Goal: Find specific page/section: Find specific page/section

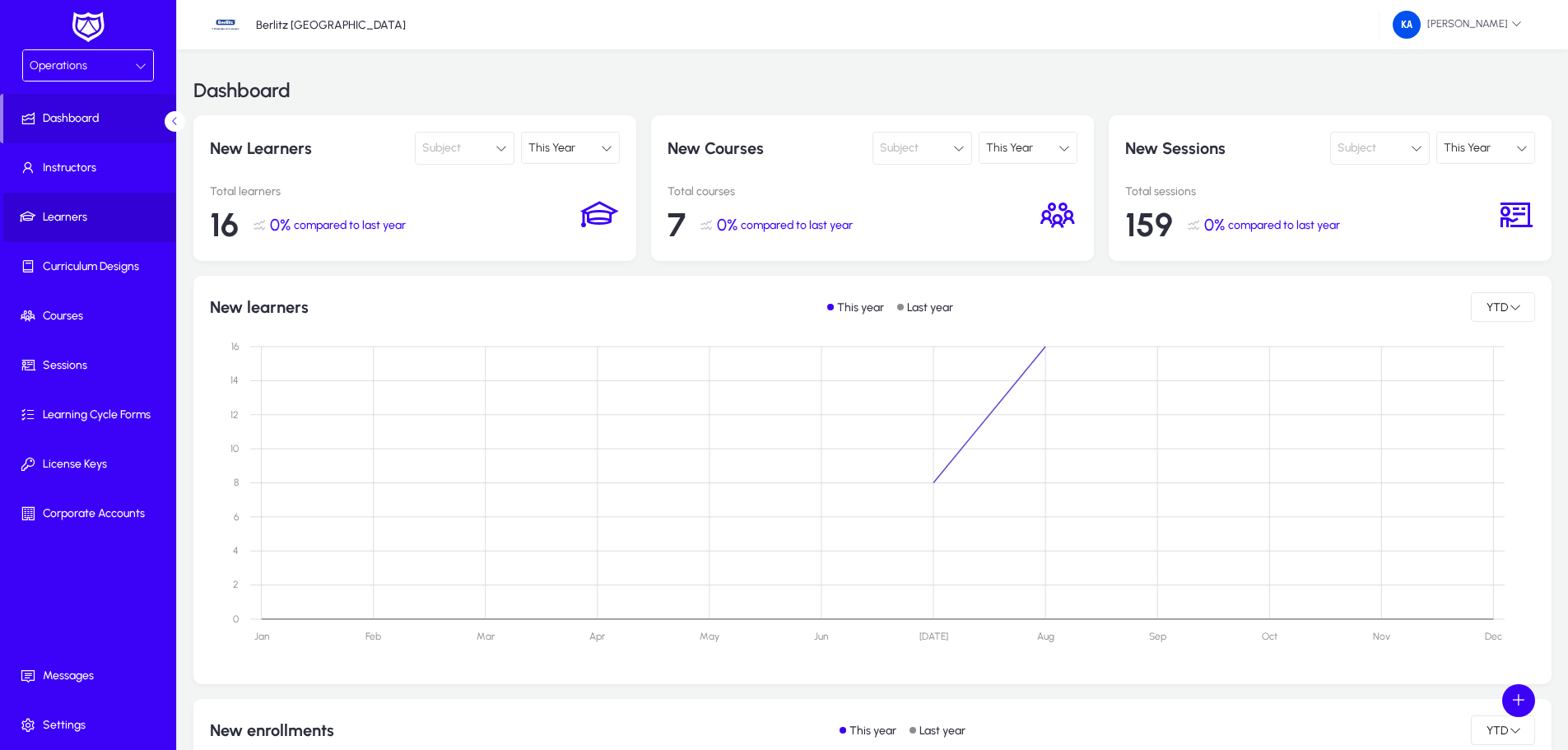
click at [87, 208] on span at bounding box center [91, 217] width 176 height 40
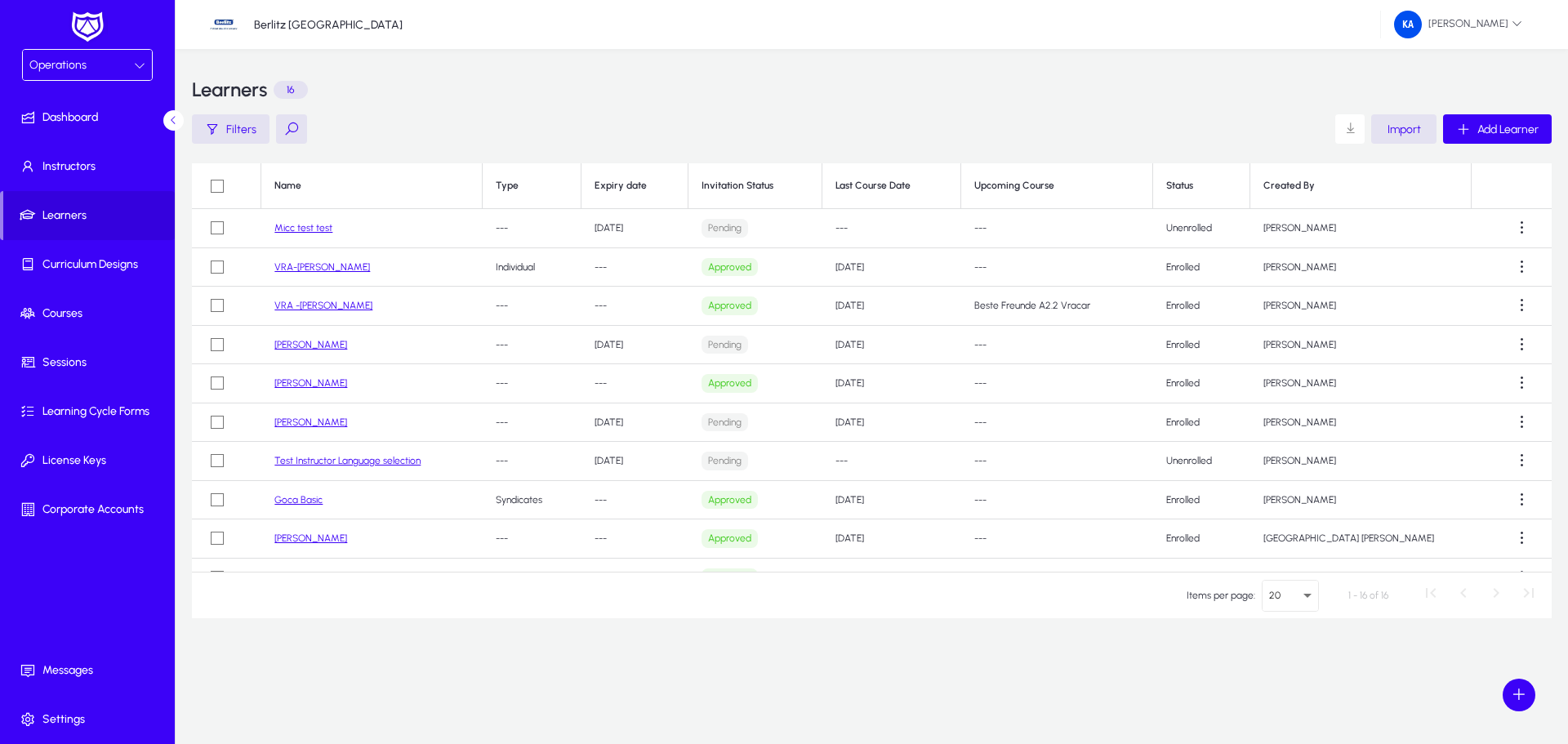
click at [147, 61] on div "Operations" at bounding box center [87, 65] width 129 height 30
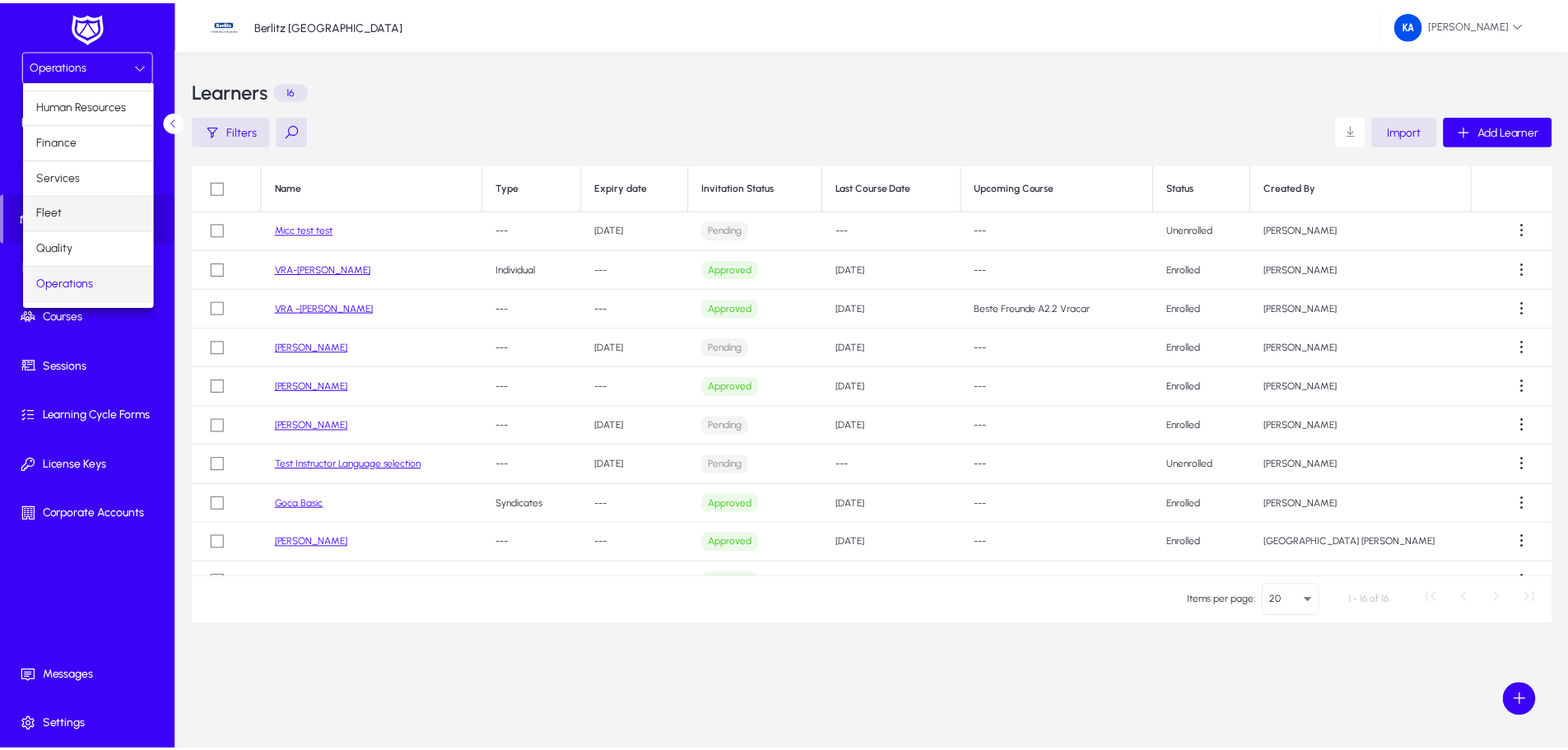
scroll to position [56, 0]
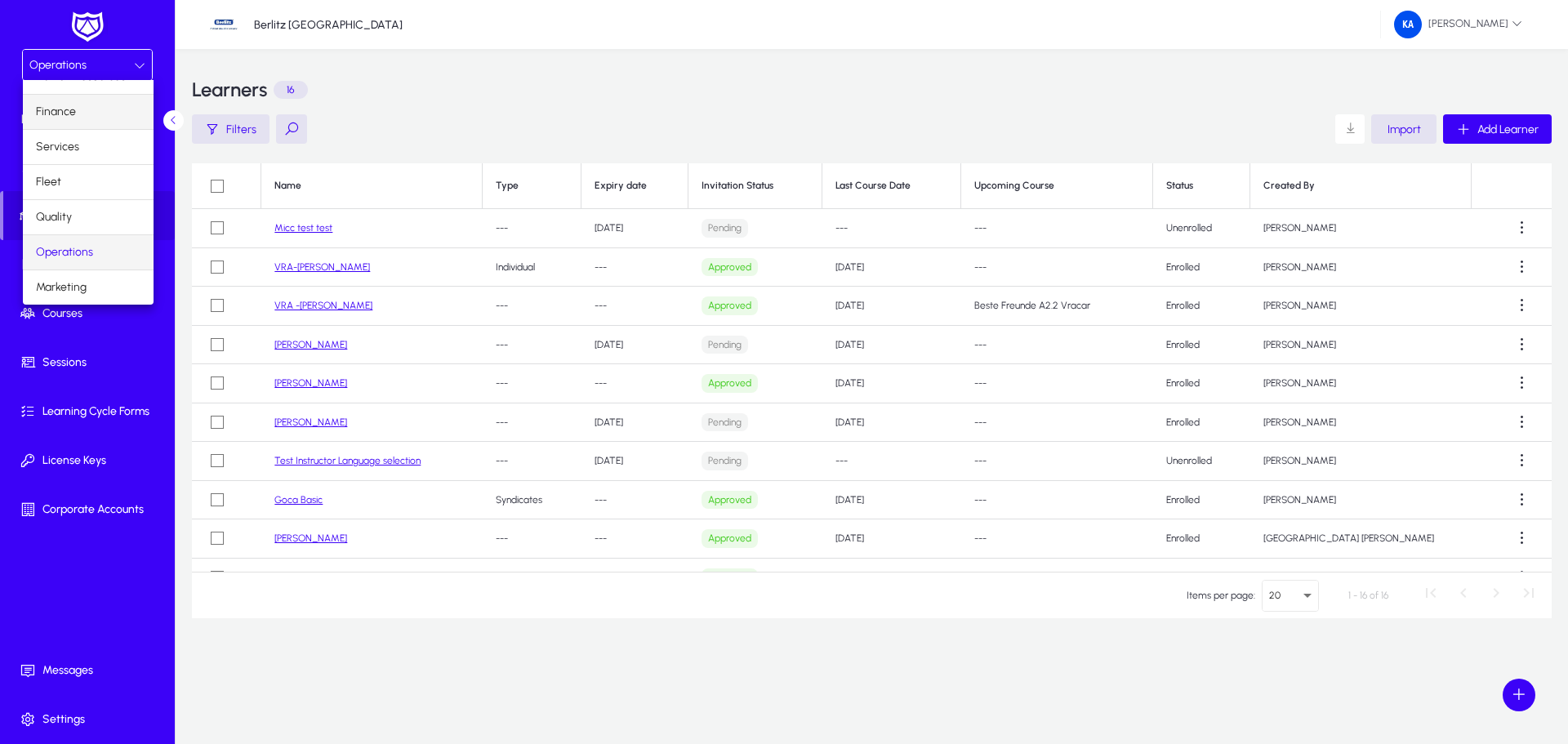
click at [57, 105] on span "Finance" at bounding box center [56, 112] width 40 height 20
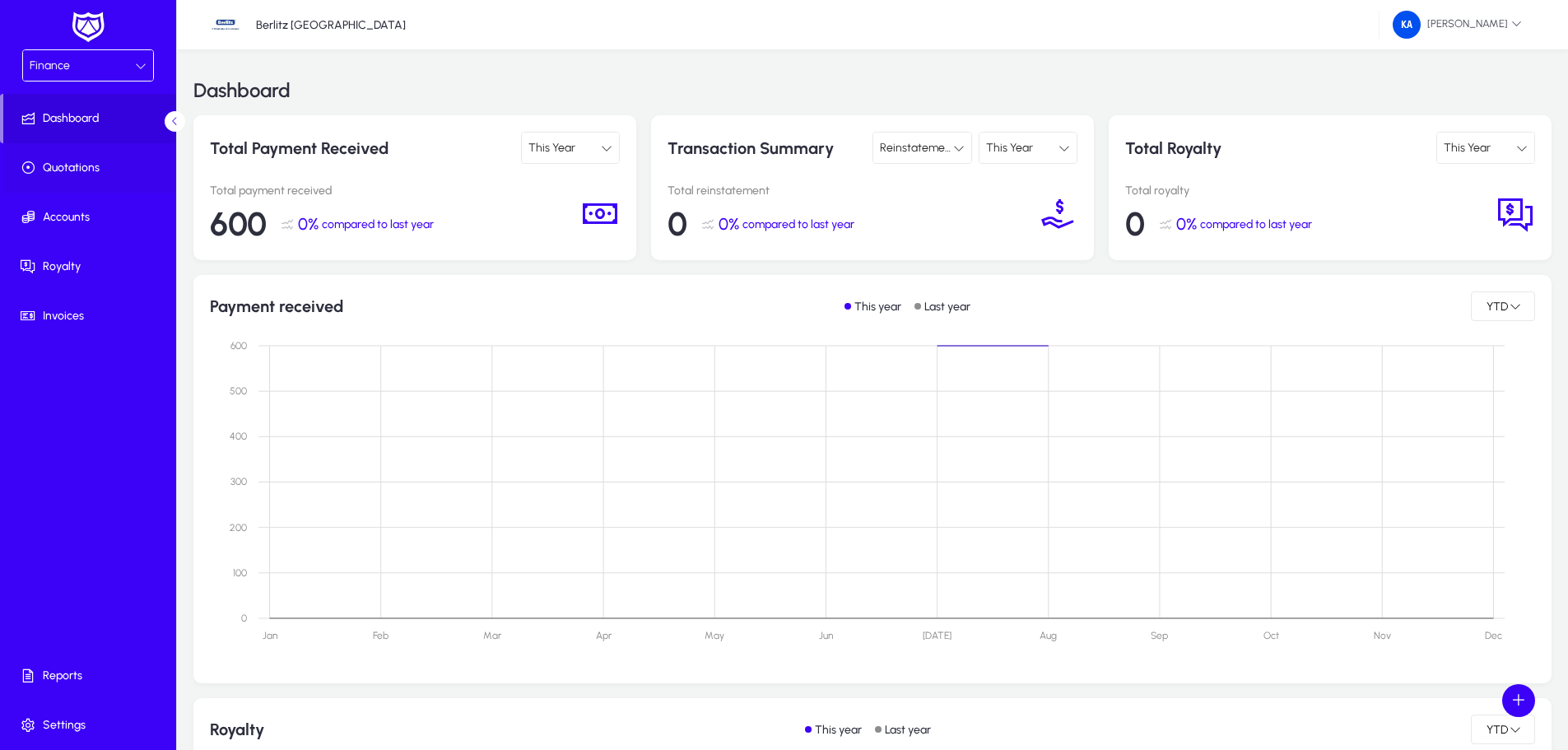
click at [93, 177] on span at bounding box center [91, 168] width 176 height 40
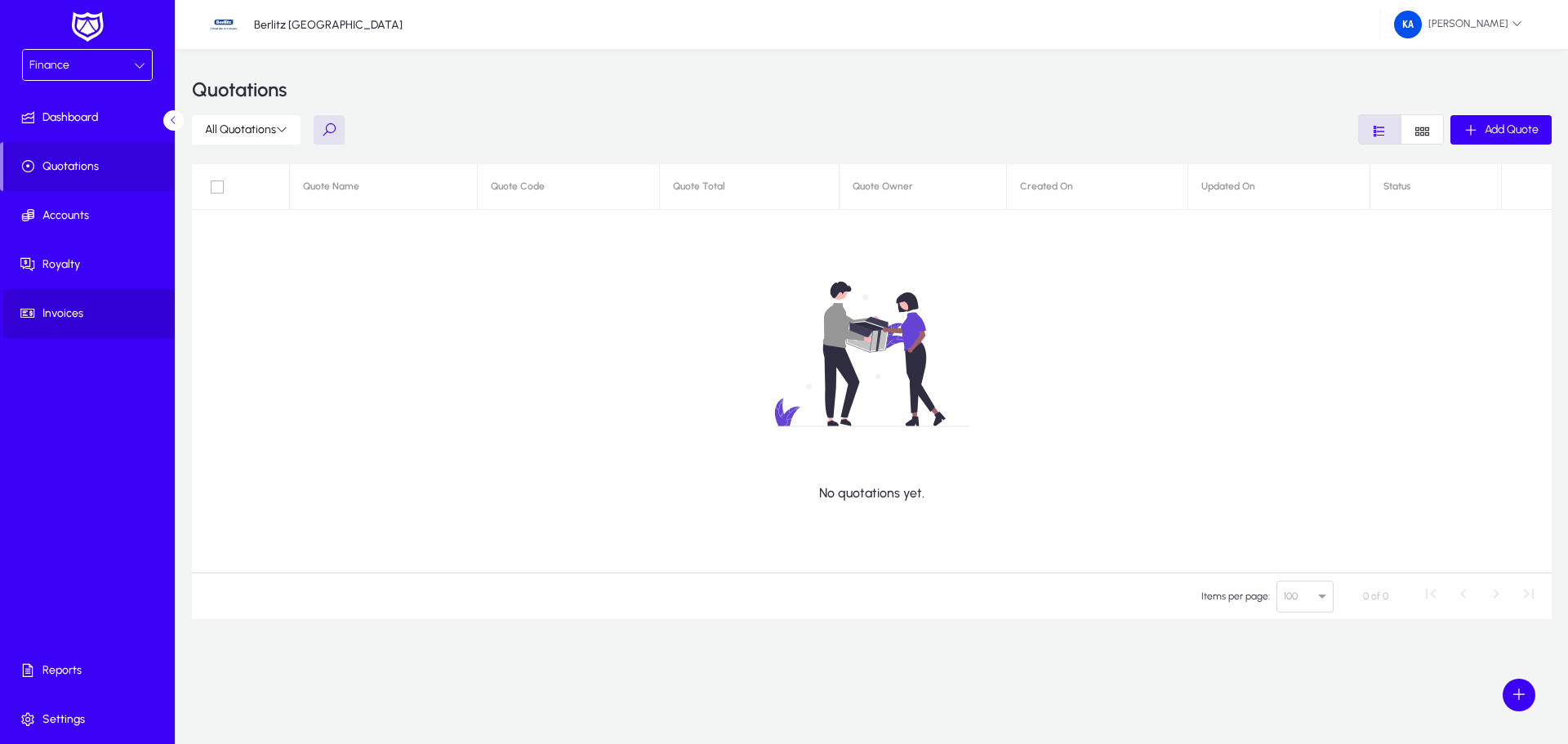
click at [81, 308] on span "Invoices" at bounding box center [91, 314] width 174 height 16
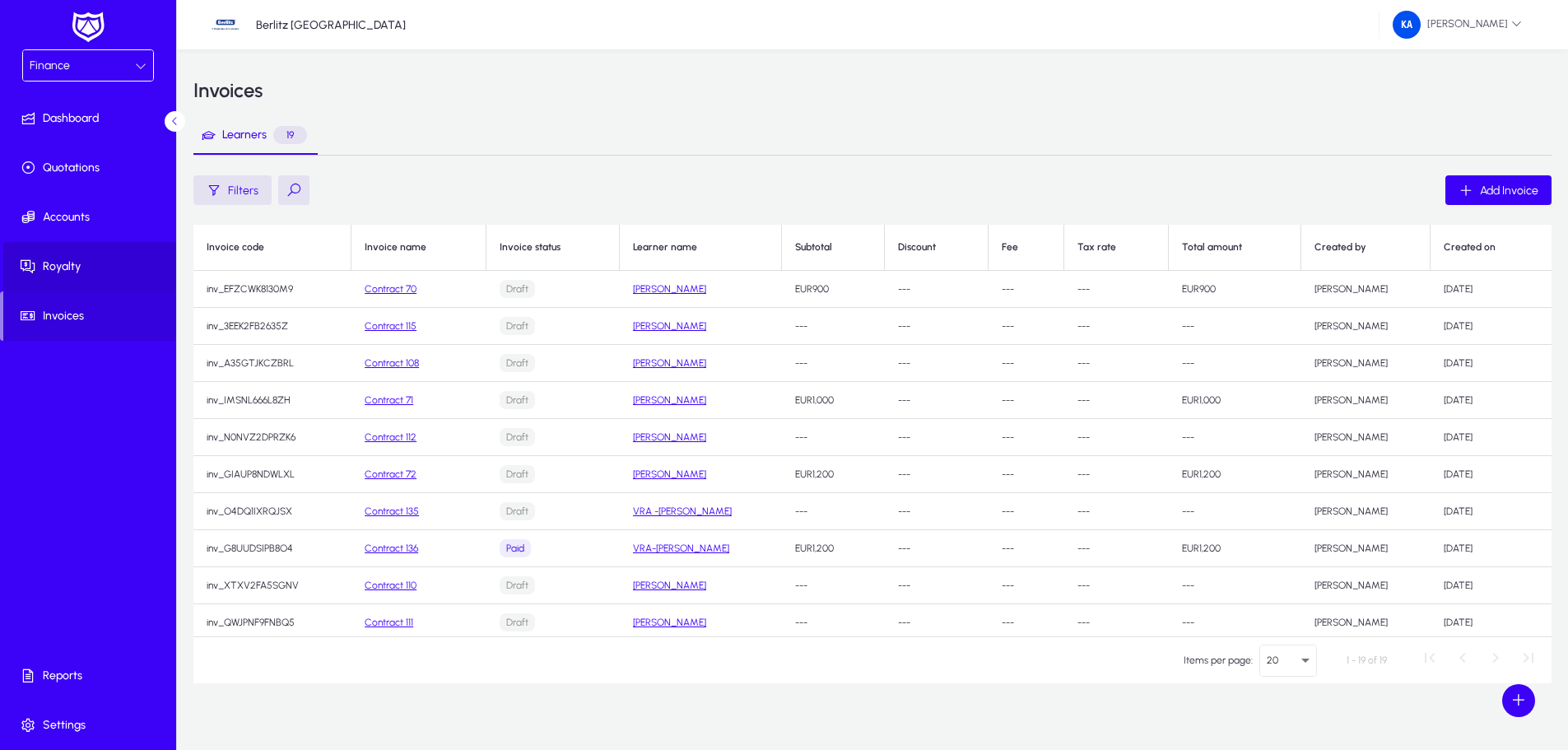
click at [81, 265] on span "Royalty" at bounding box center [91, 266] width 176 height 17
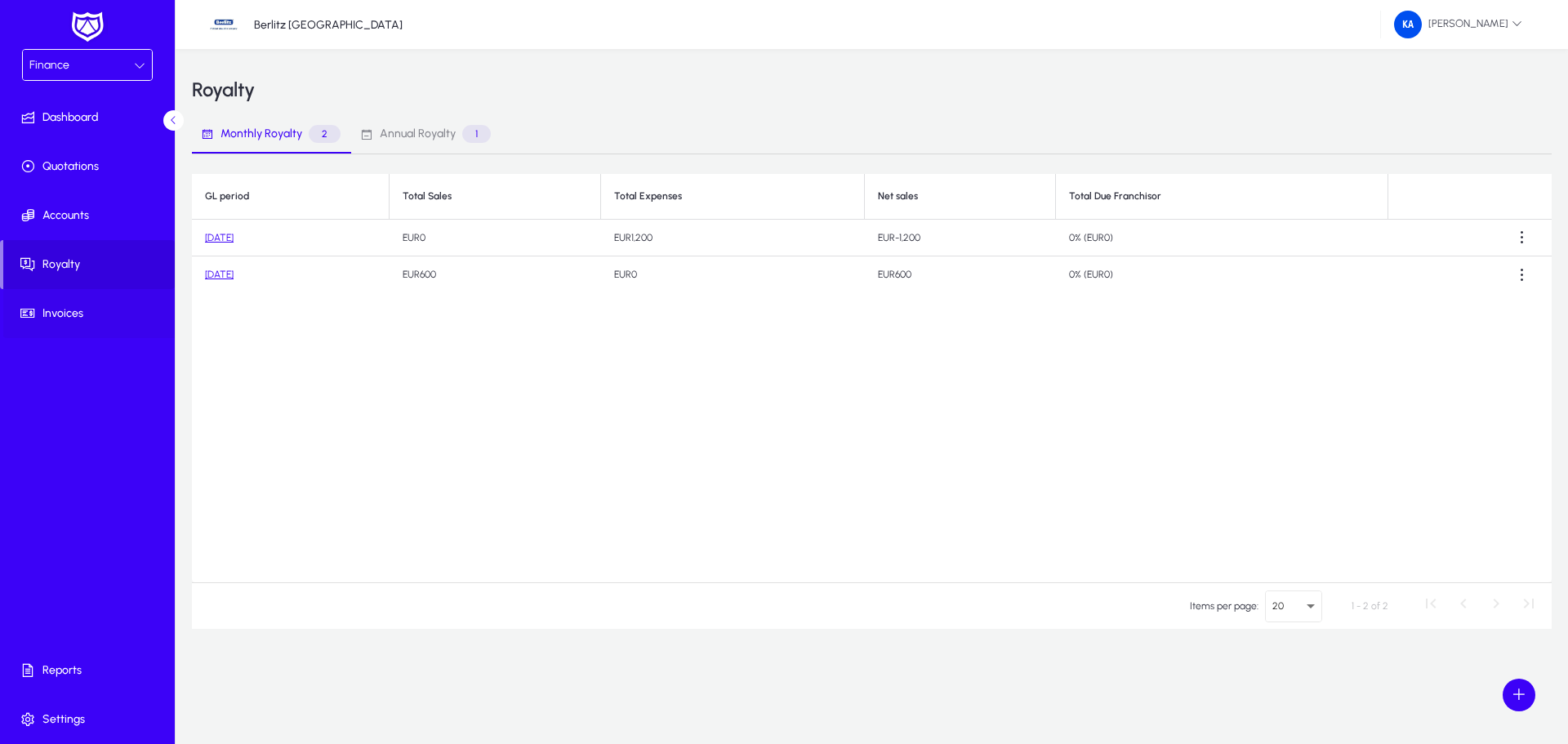
click at [69, 313] on span "Invoices" at bounding box center [91, 314] width 174 height 16
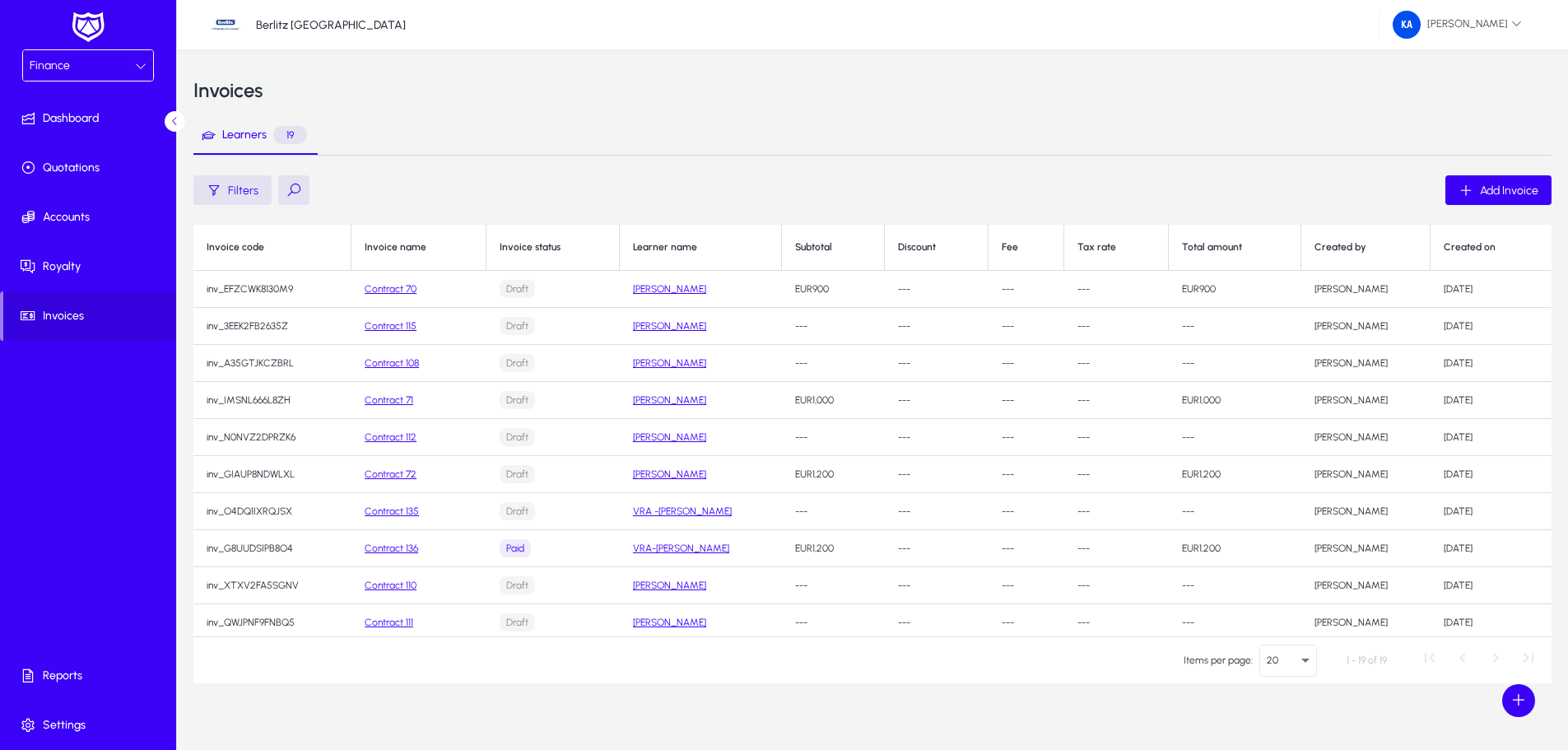
click at [379, 287] on link "Contract 70" at bounding box center [390, 289] width 51 height 12
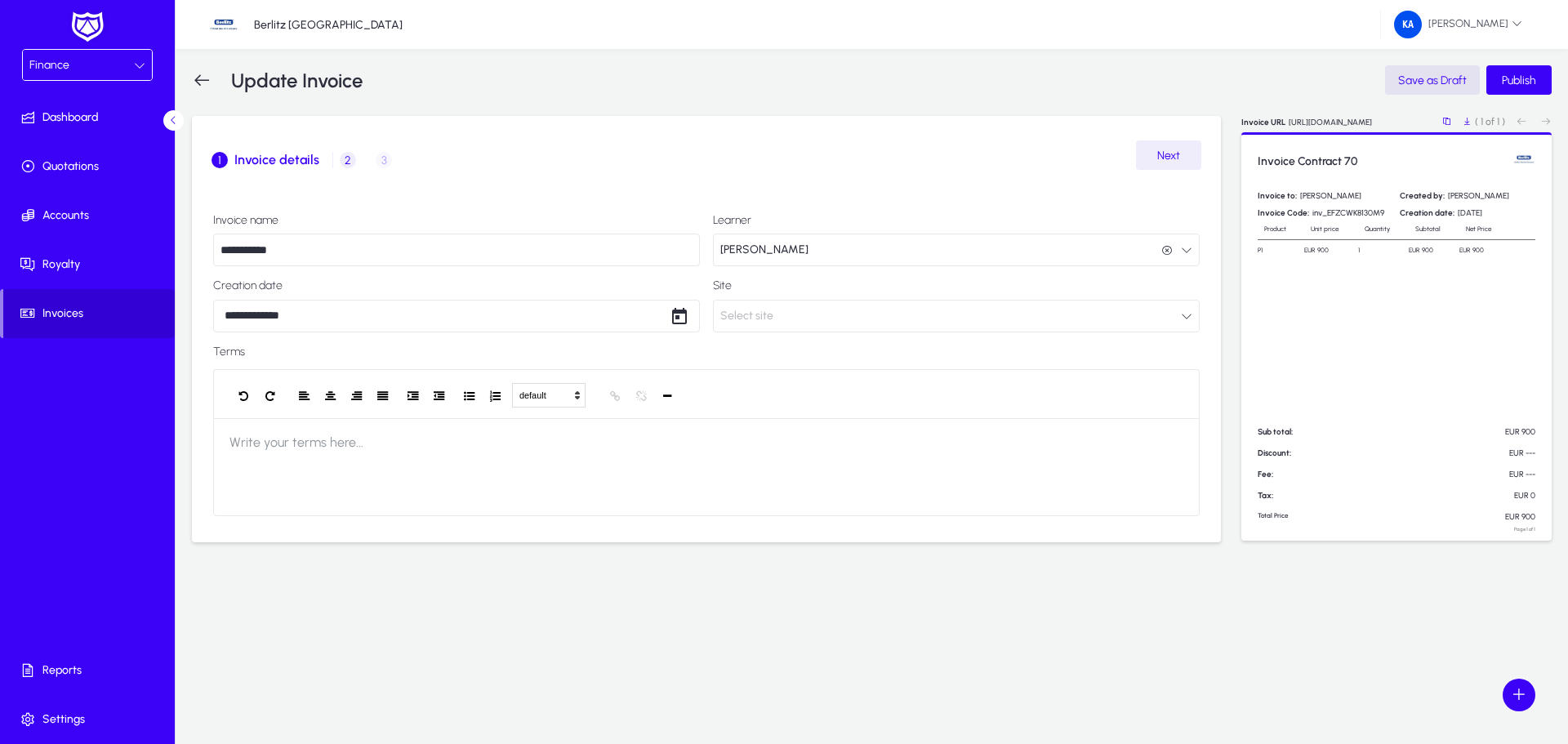
click at [99, 309] on span "Invoices" at bounding box center [89, 314] width 171 height 16
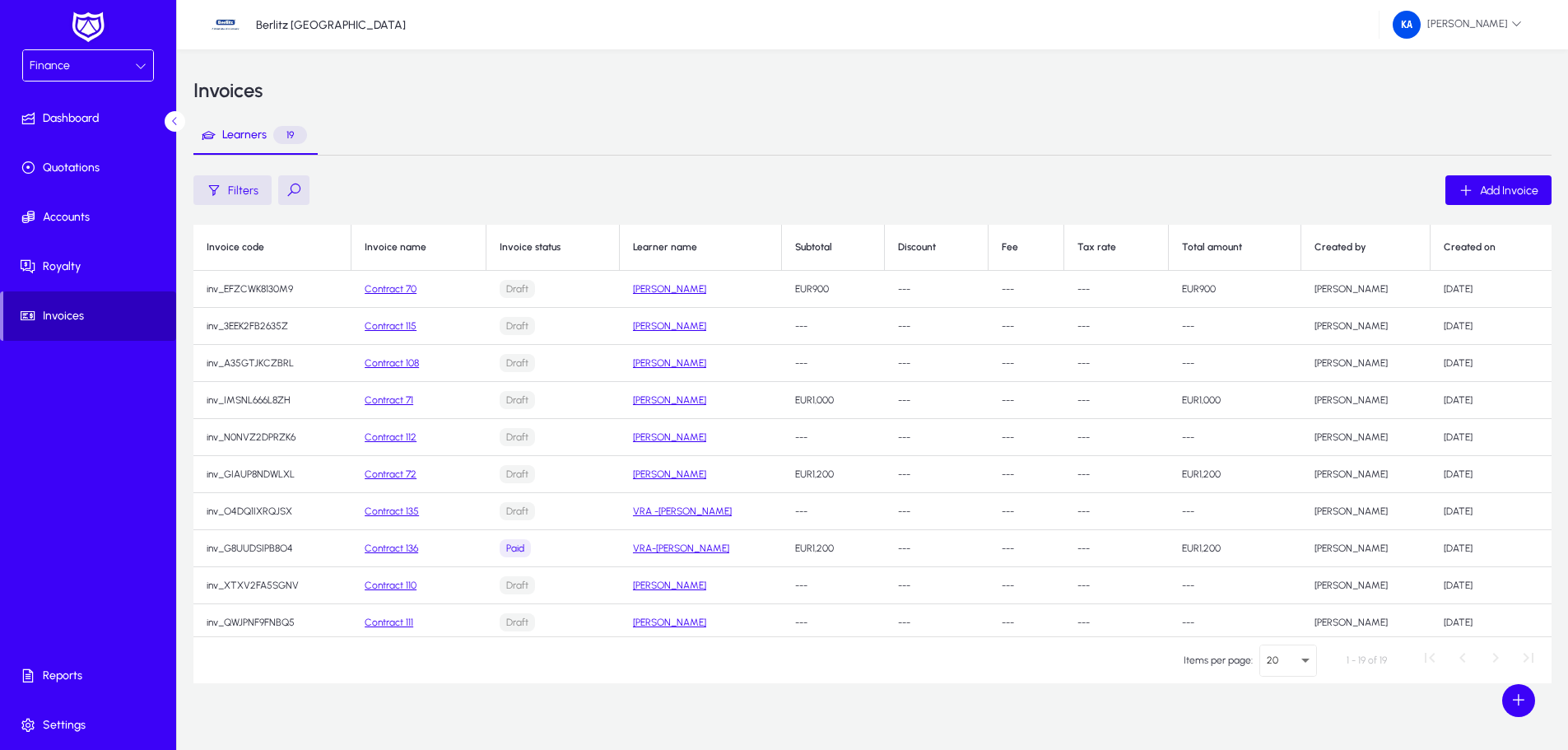
click at [58, 321] on span "Invoices" at bounding box center [90, 316] width 173 height 17
click at [400, 294] on link "Contract 70" at bounding box center [390, 289] width 51 height 12
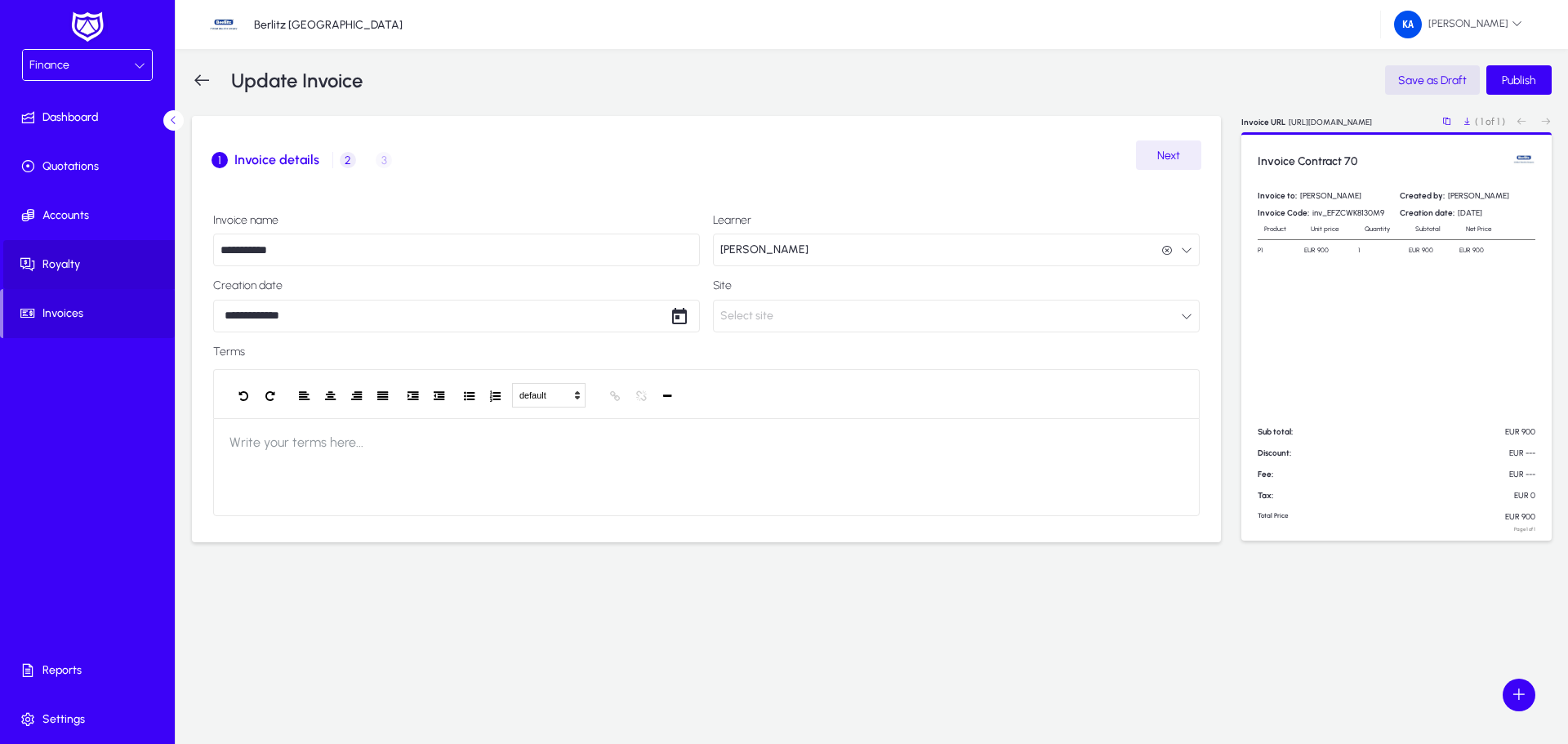
click at [110, 258] on span "Royalty" at bounding box center [91, 264] width 174 height 16
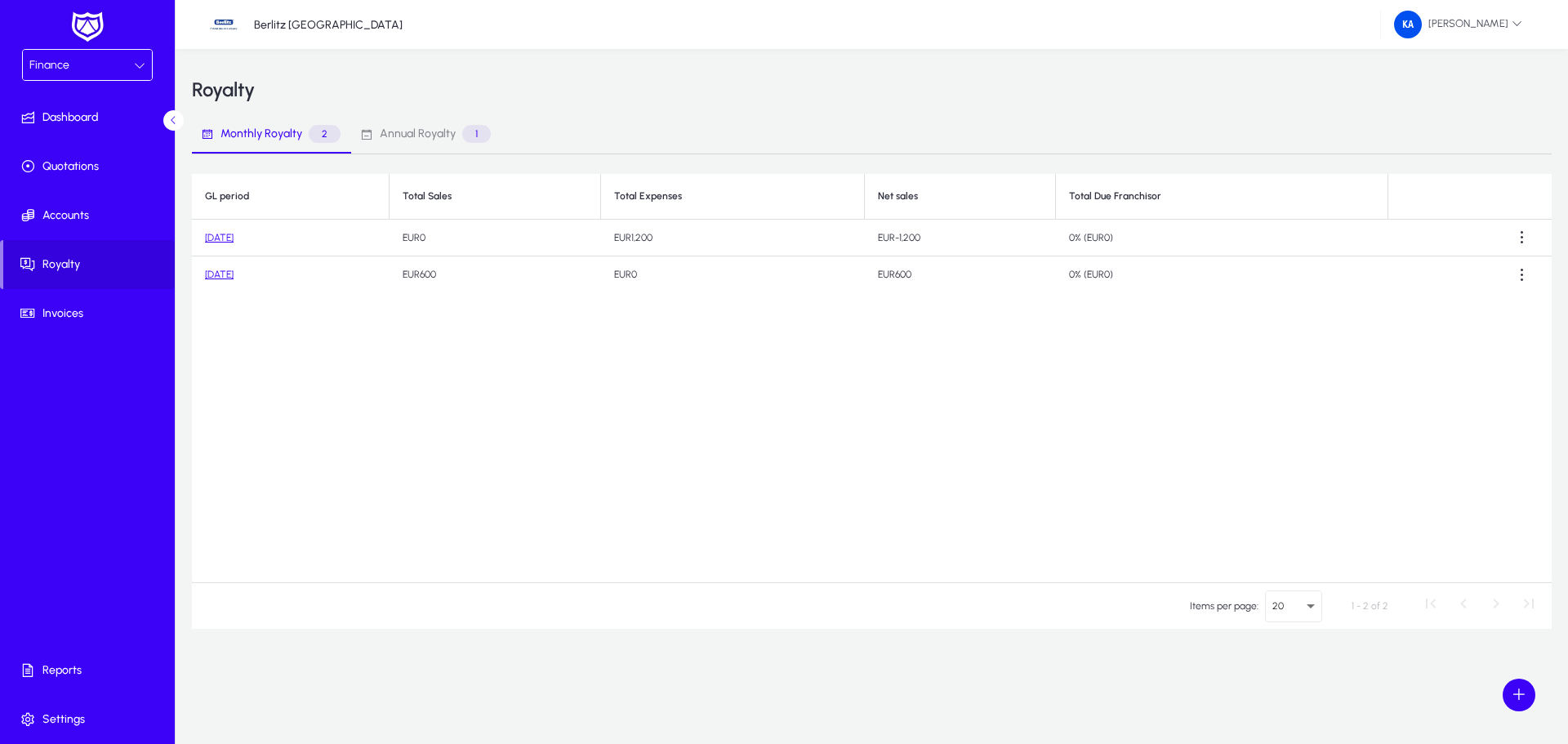
click at [134, 60] on icon at bounding box center [140, 65] width 12 height 12
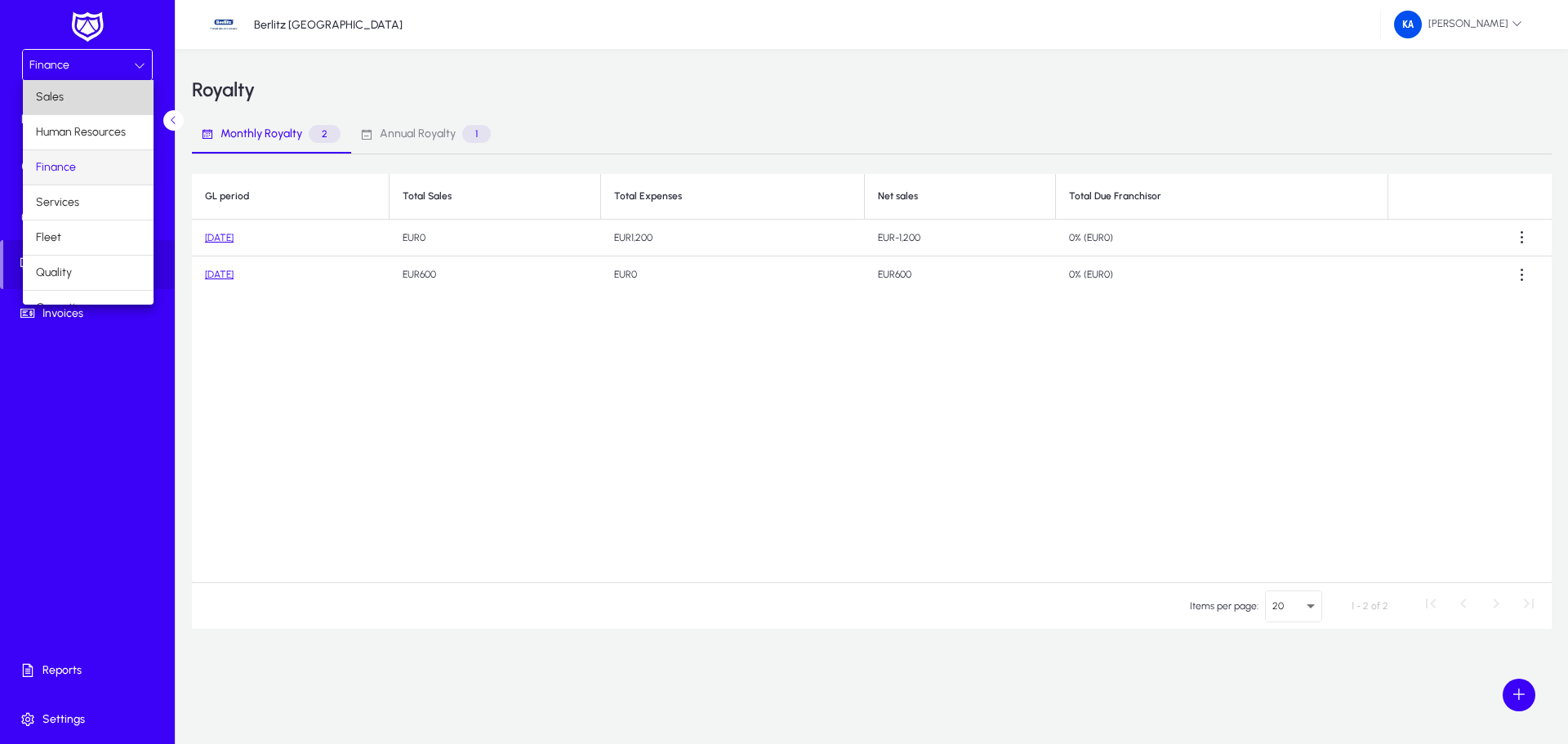
click at [104, 97] on mat-option "Sales" at bounding box center [88, 97] width 131 height 35
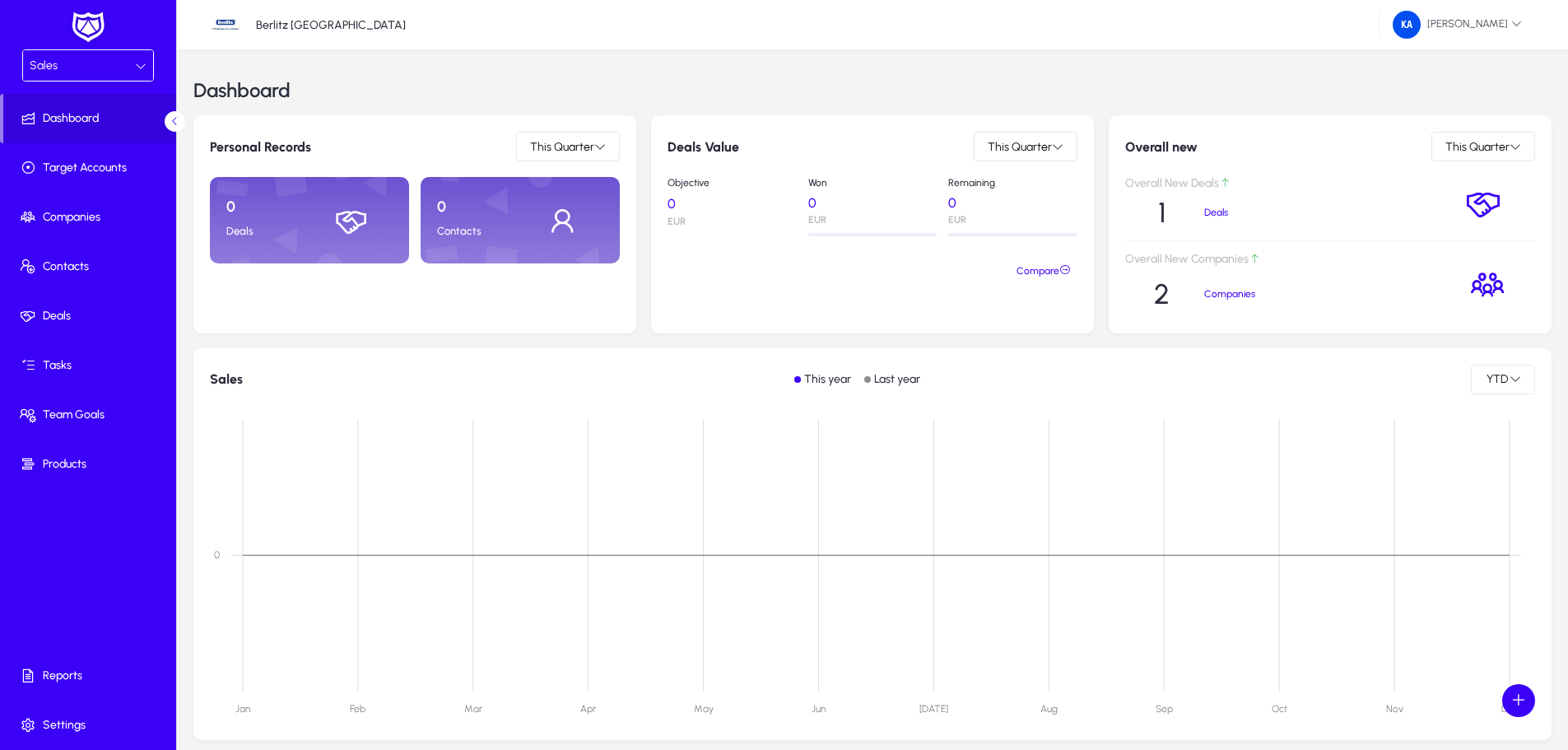
click at [144, 63] on icon at bounding box center [141, 66] width 12 height 12
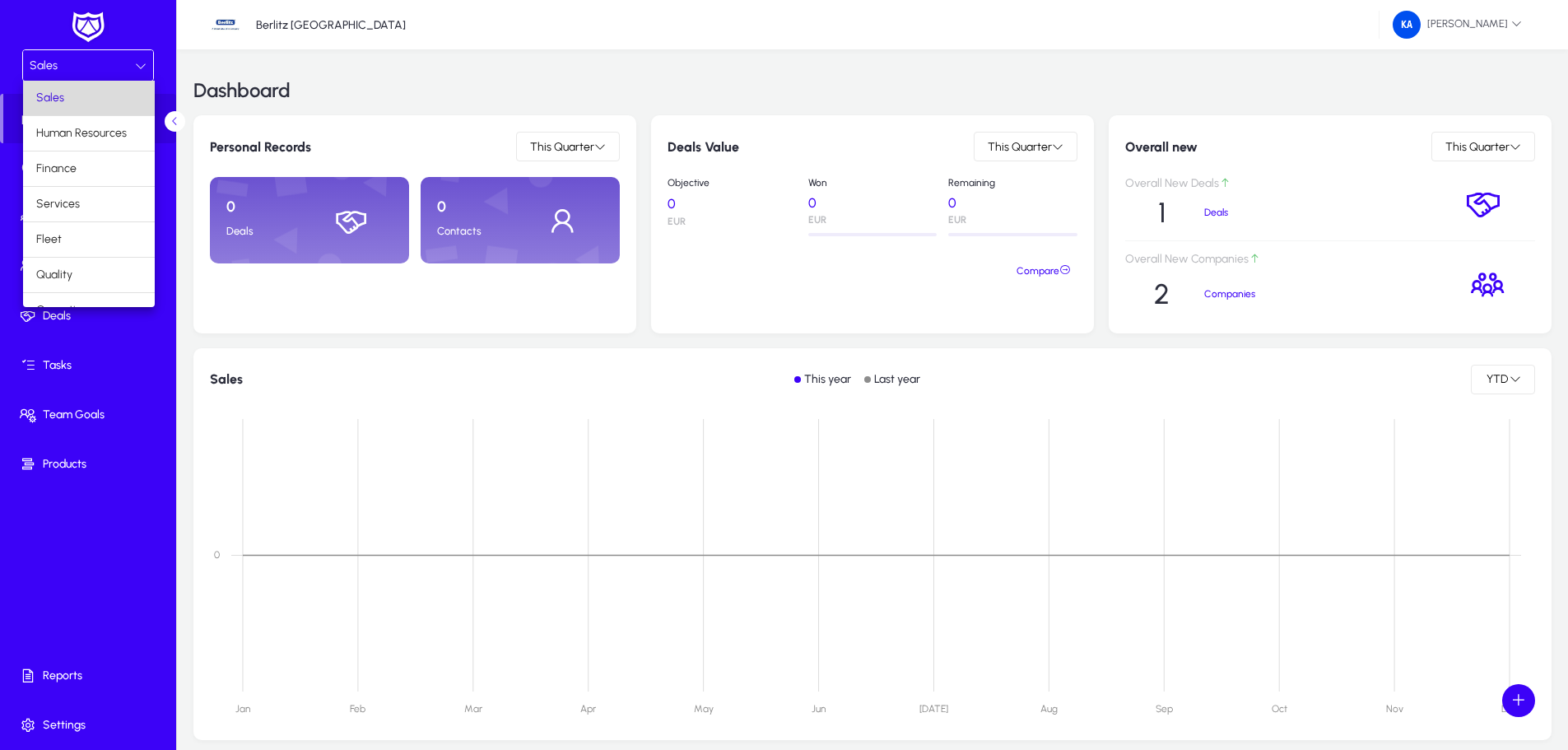
click at [95, 94] on mat-option "Sales" at bounding box center [89, 98] width 132 height 35
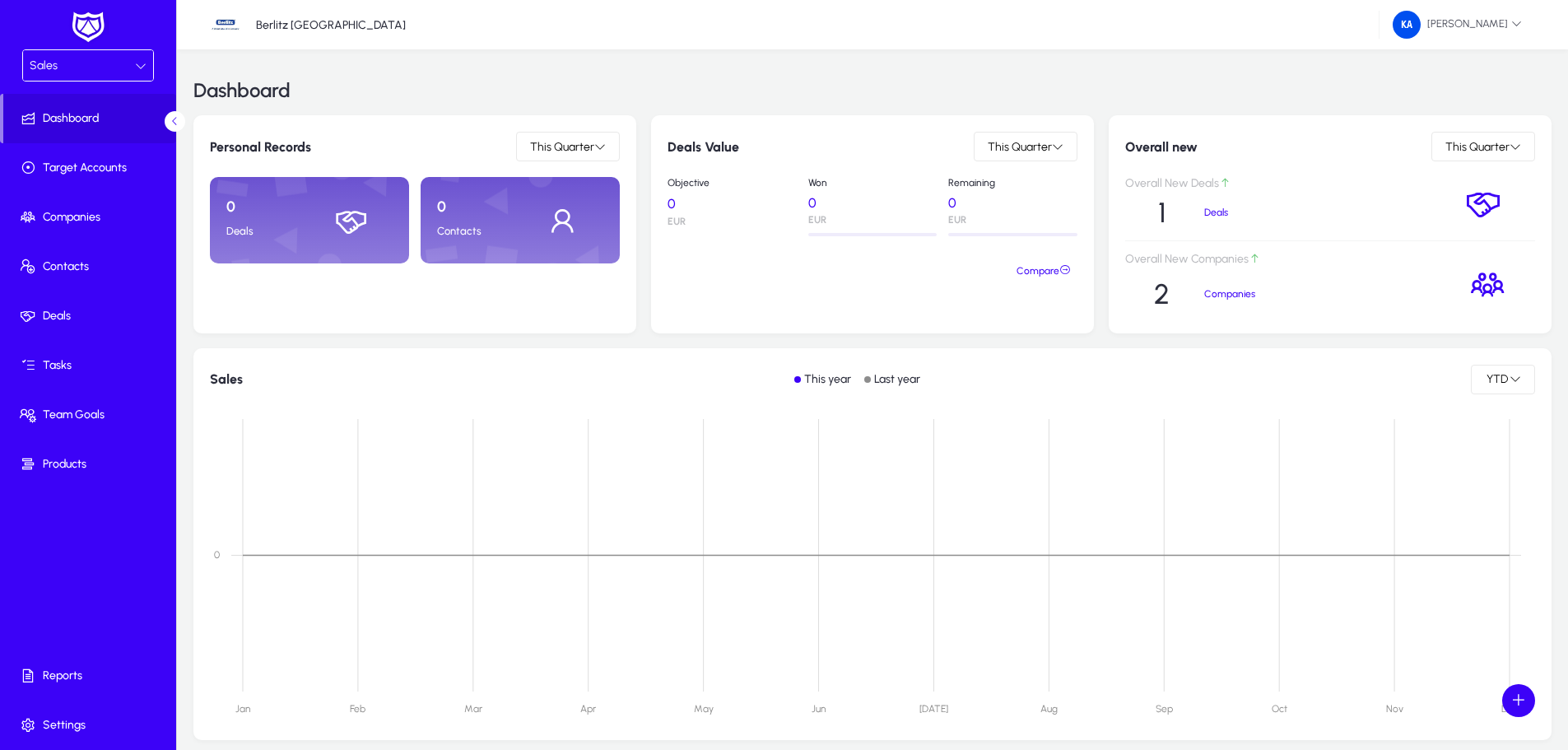
click at [120, 61] on div "Sales" at bounding box center [82, 66] width 105 height 22
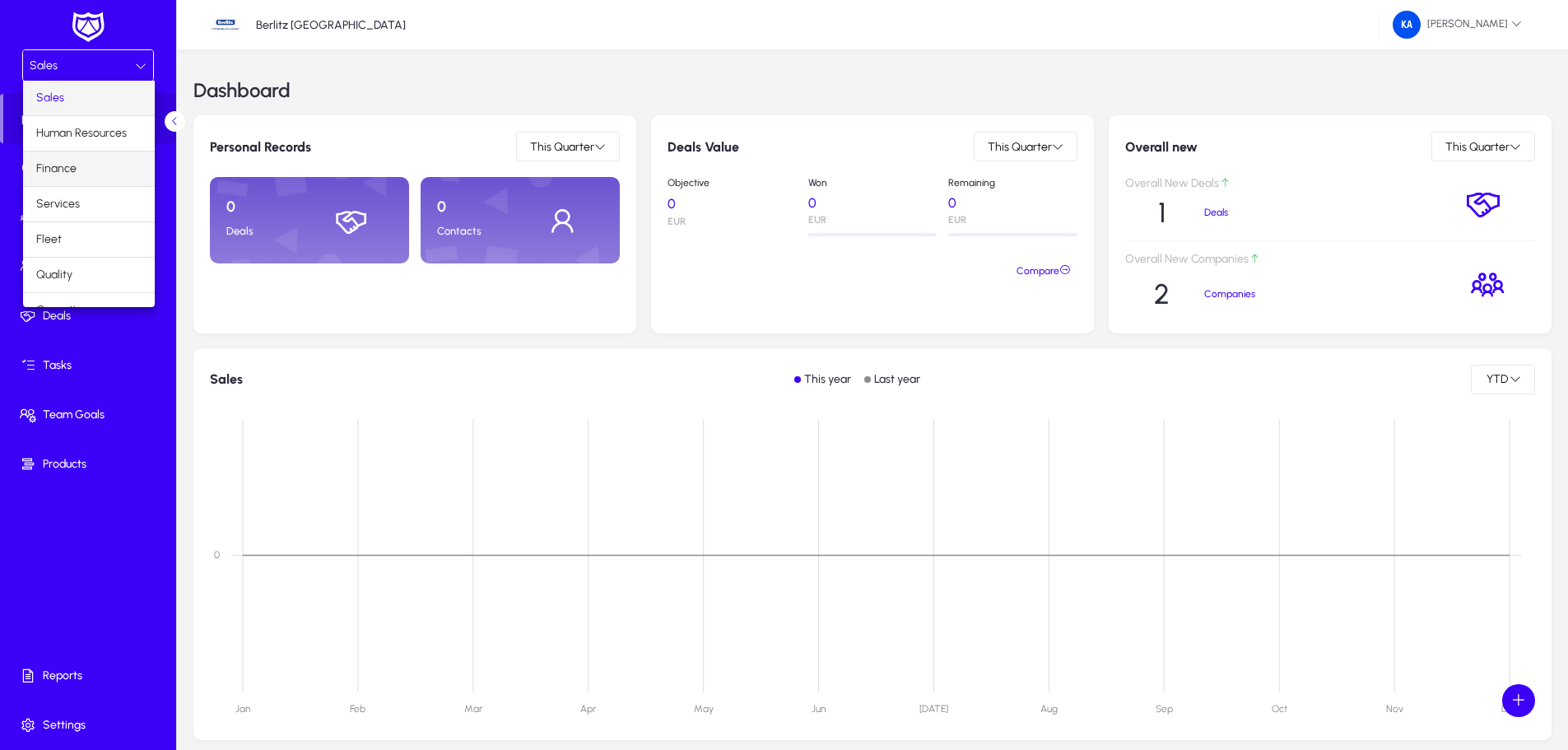
click at [66, 165] on span "Finance" at bounding box center [56, 168] width 41 height 20
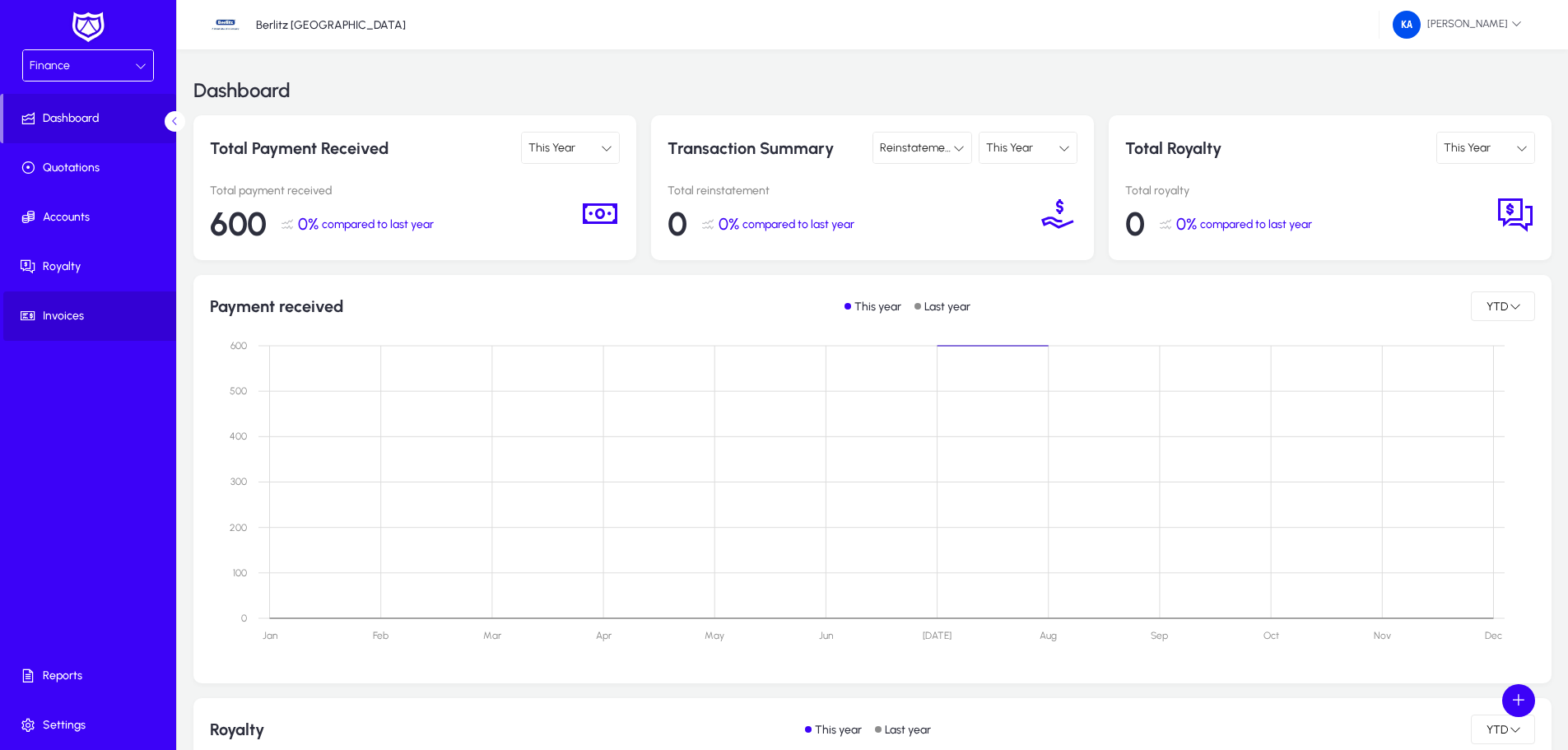
click at [72, 308] on span "Invoices" at bounding box center [91, 316] width 176 height 17
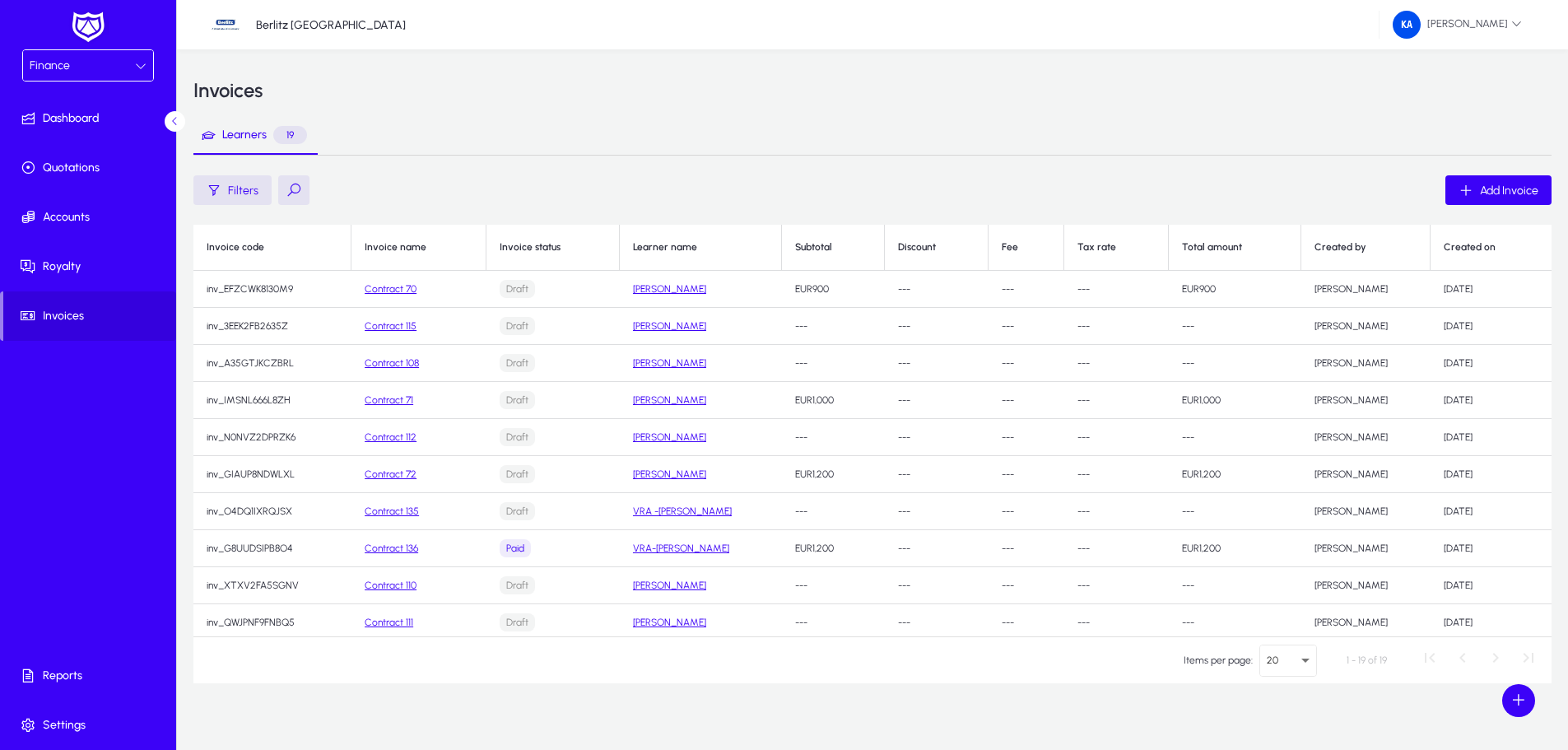
click at [655, 283] on link "[PERSON_NAME]" at bounding box center [670, 289] width 73 height 12
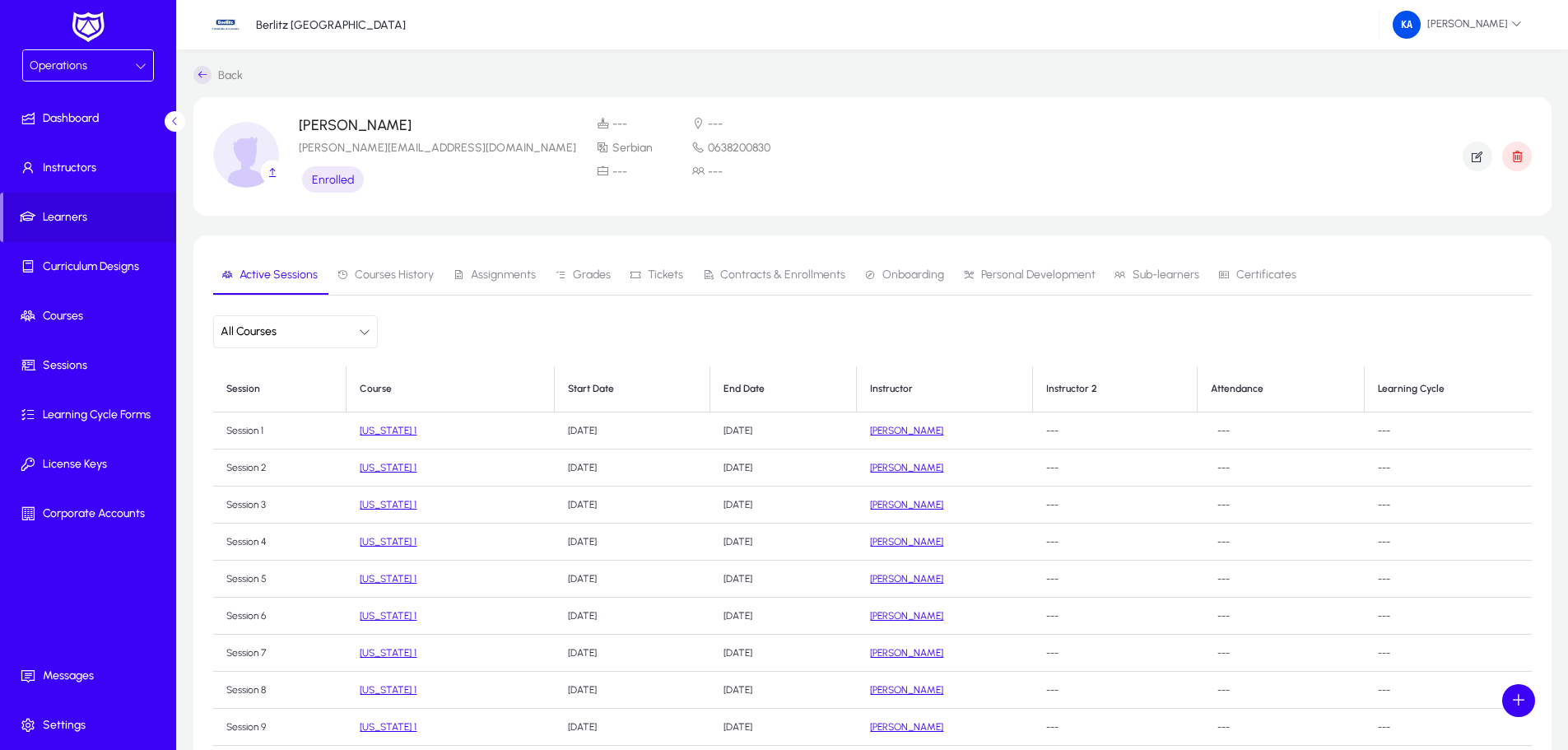
click at [81, 67] on span "Operations" at bounding box center [58, 65] width 57 height 14
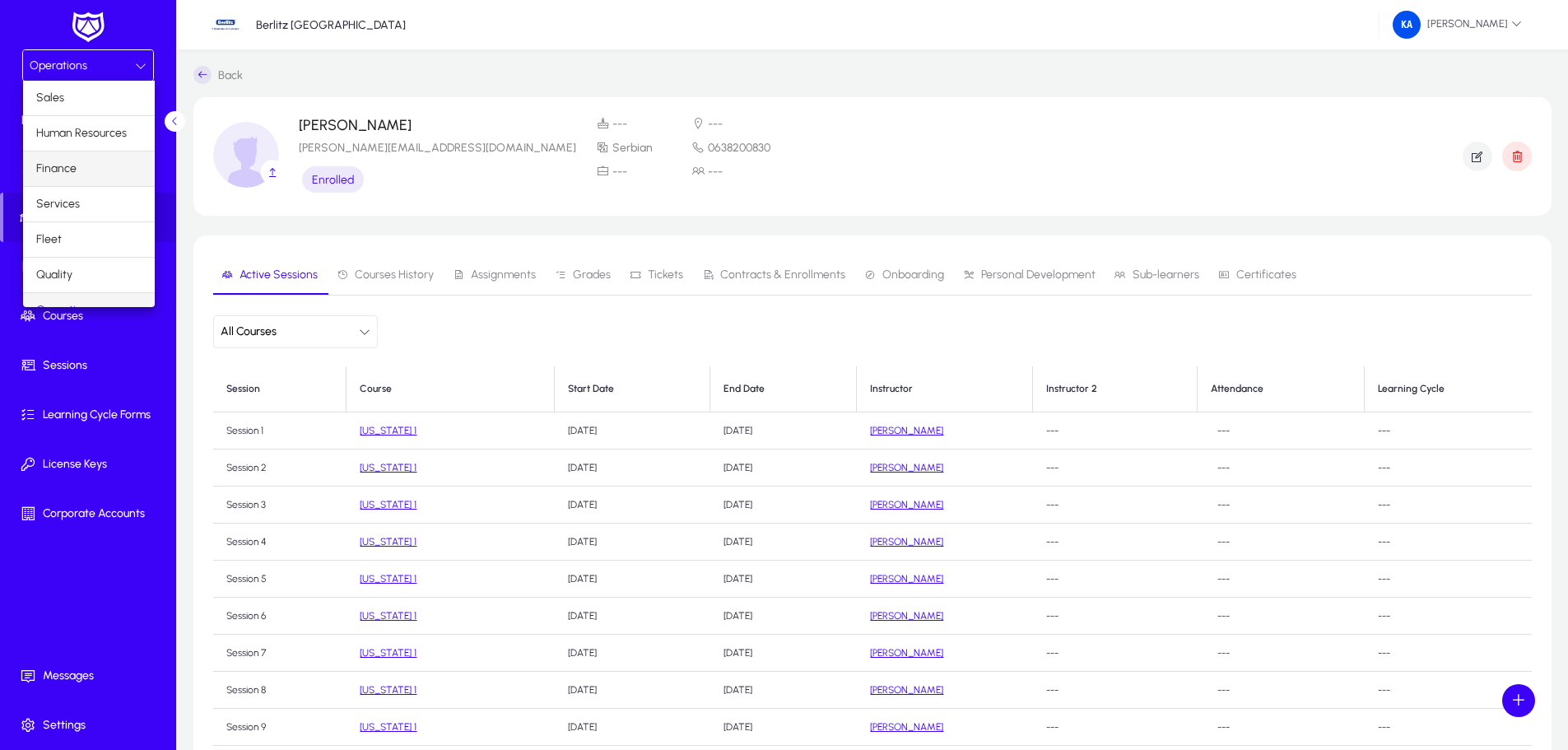
scroll to position [21, 0]
click at [85, 149] on mat-option "Finance" at bounding box center [89, 149] width 132 height 35
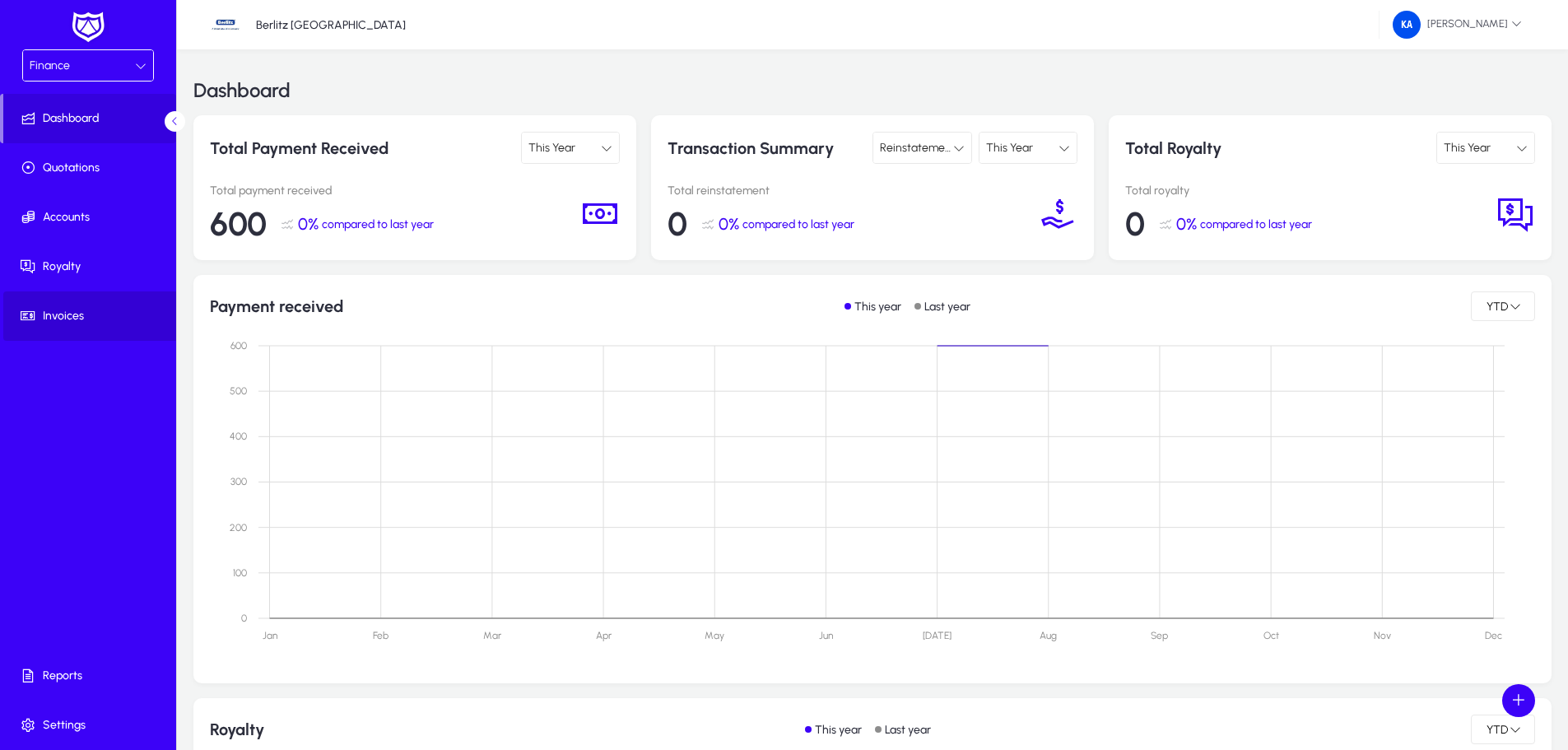
click at [71, 317] on span "Invoices" at bounding box center [91, 316] width 176 height 17
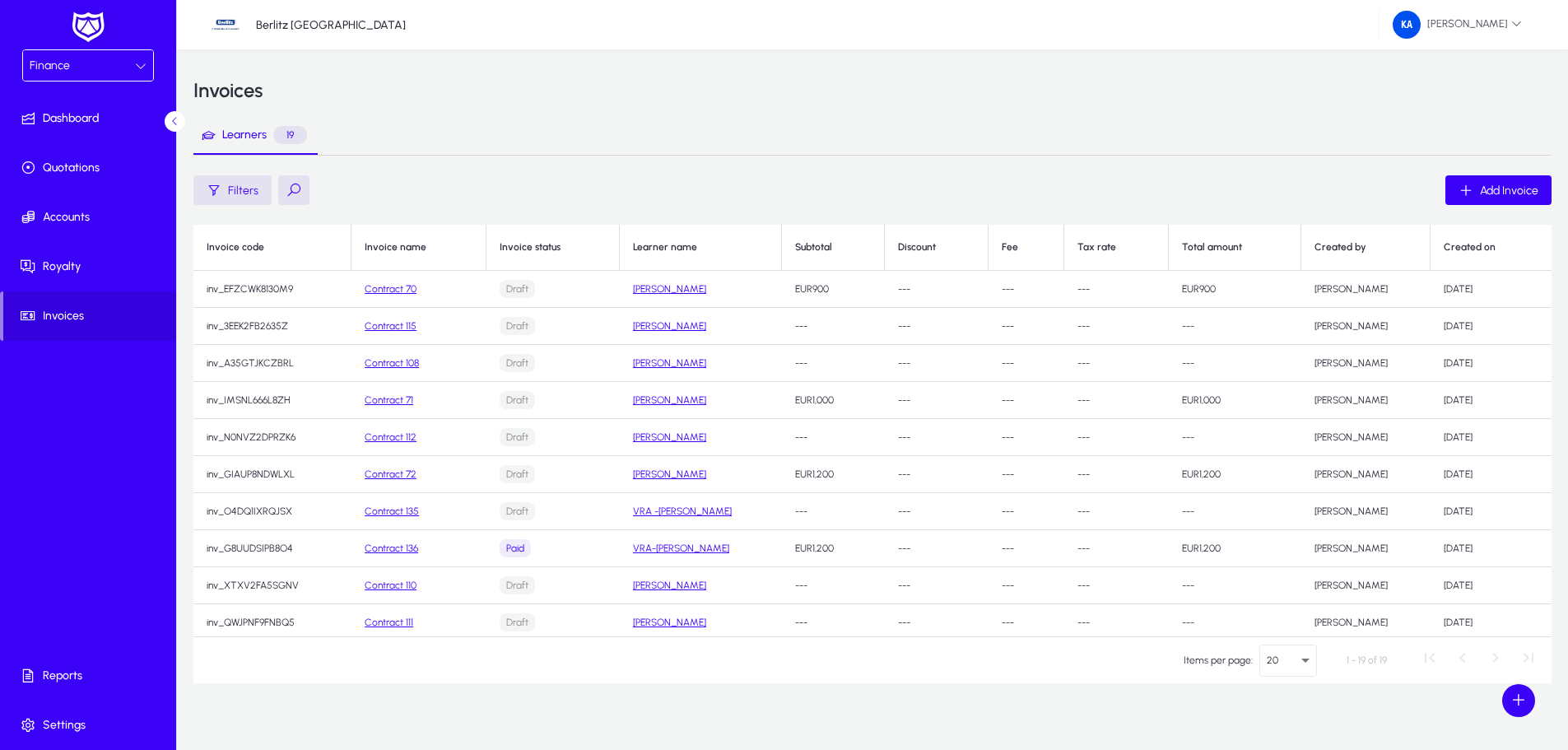
click at [381, 288] on link "Contract 70" at bounding box center [390, 289] width 51 height 12
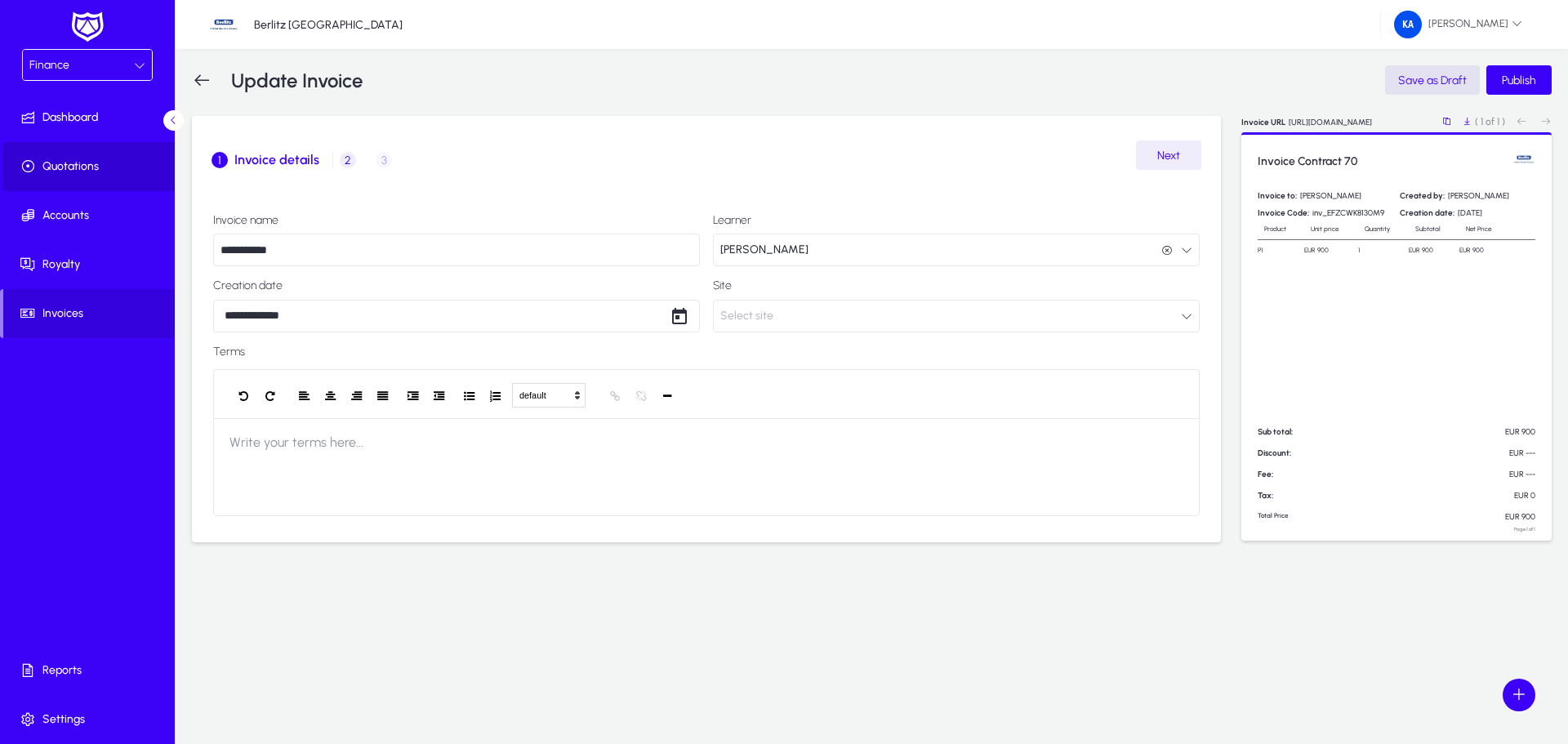
click at [77, 167] on span "Quotations" at bounding box center [91, 166] width 174 height 16
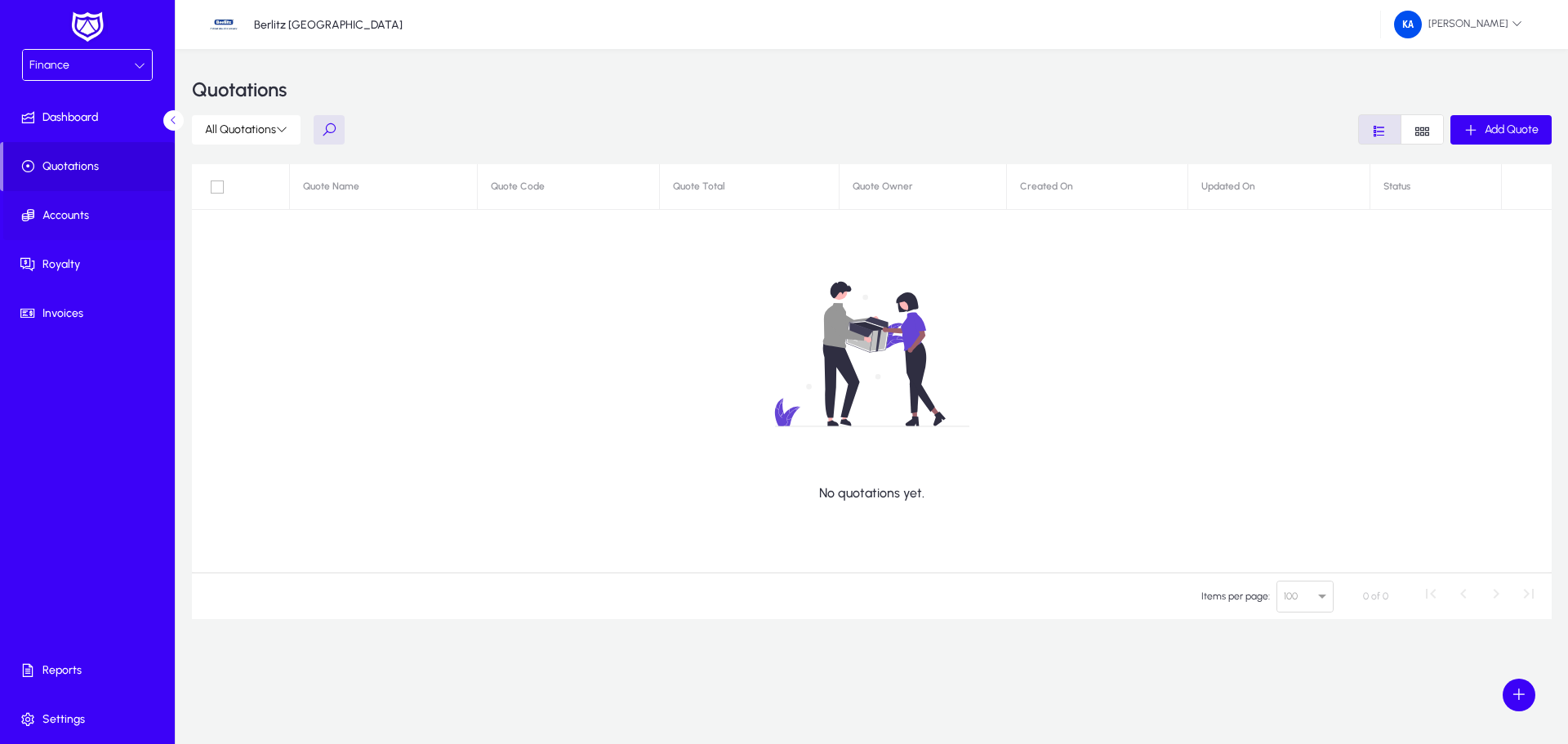
click at [86, 213] on span "Accounts" at bounding box center [91, 216] width 174 height 16
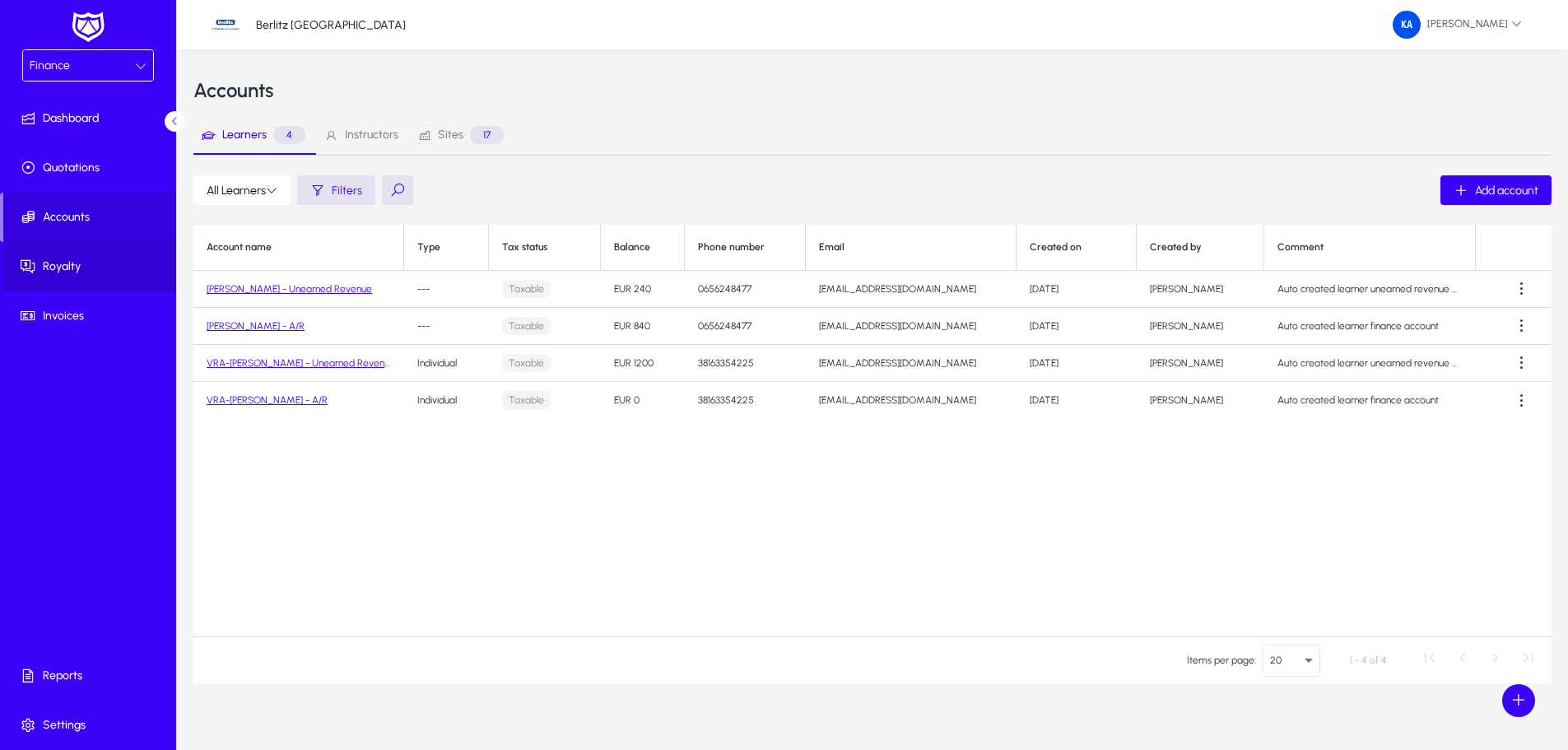
click at [54, 263] on span "Royalty" at bounding box center [91, 266] width 176 height 17
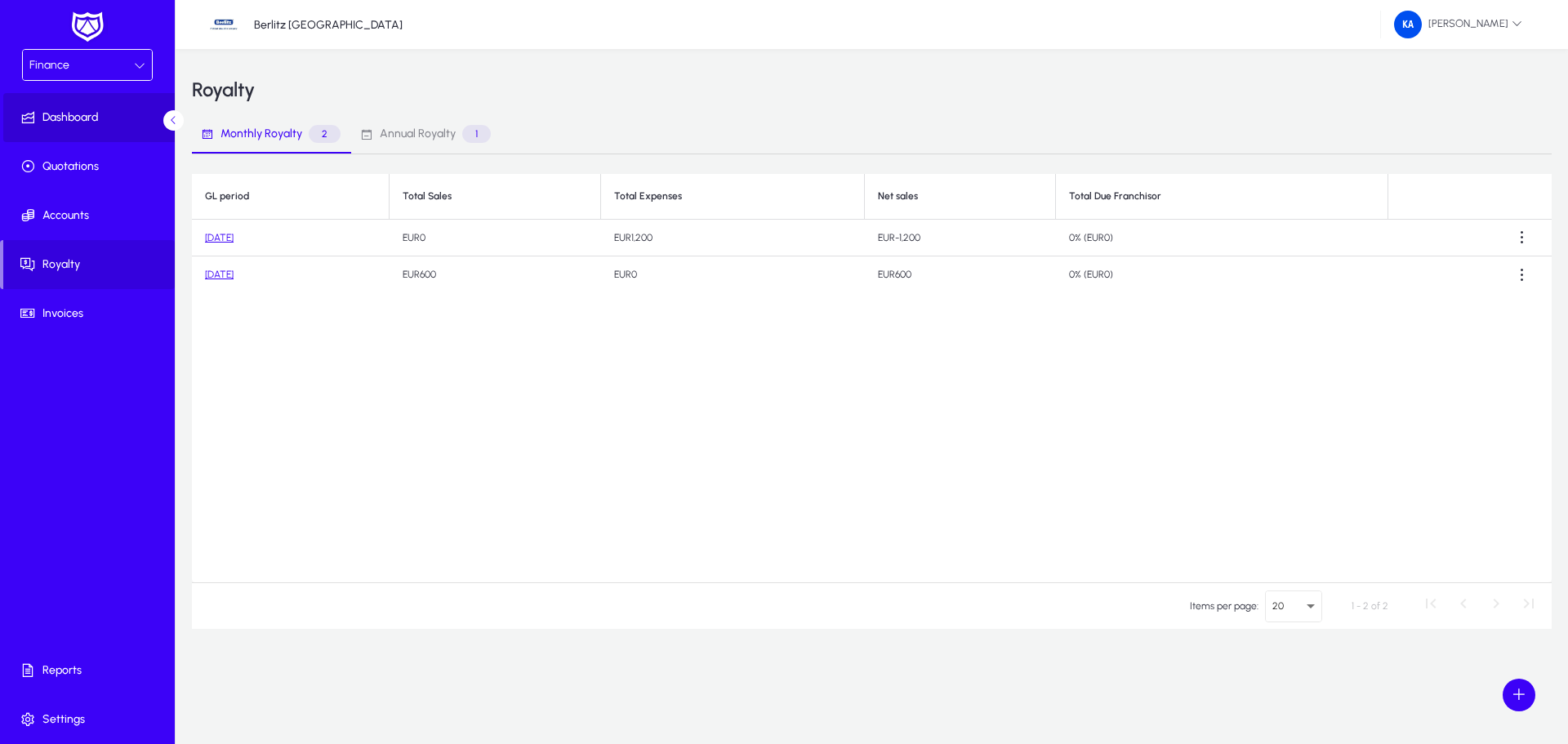
click at [81, 111] on span "Dashboard" at bounding box center [91, 118] width 174 height 16
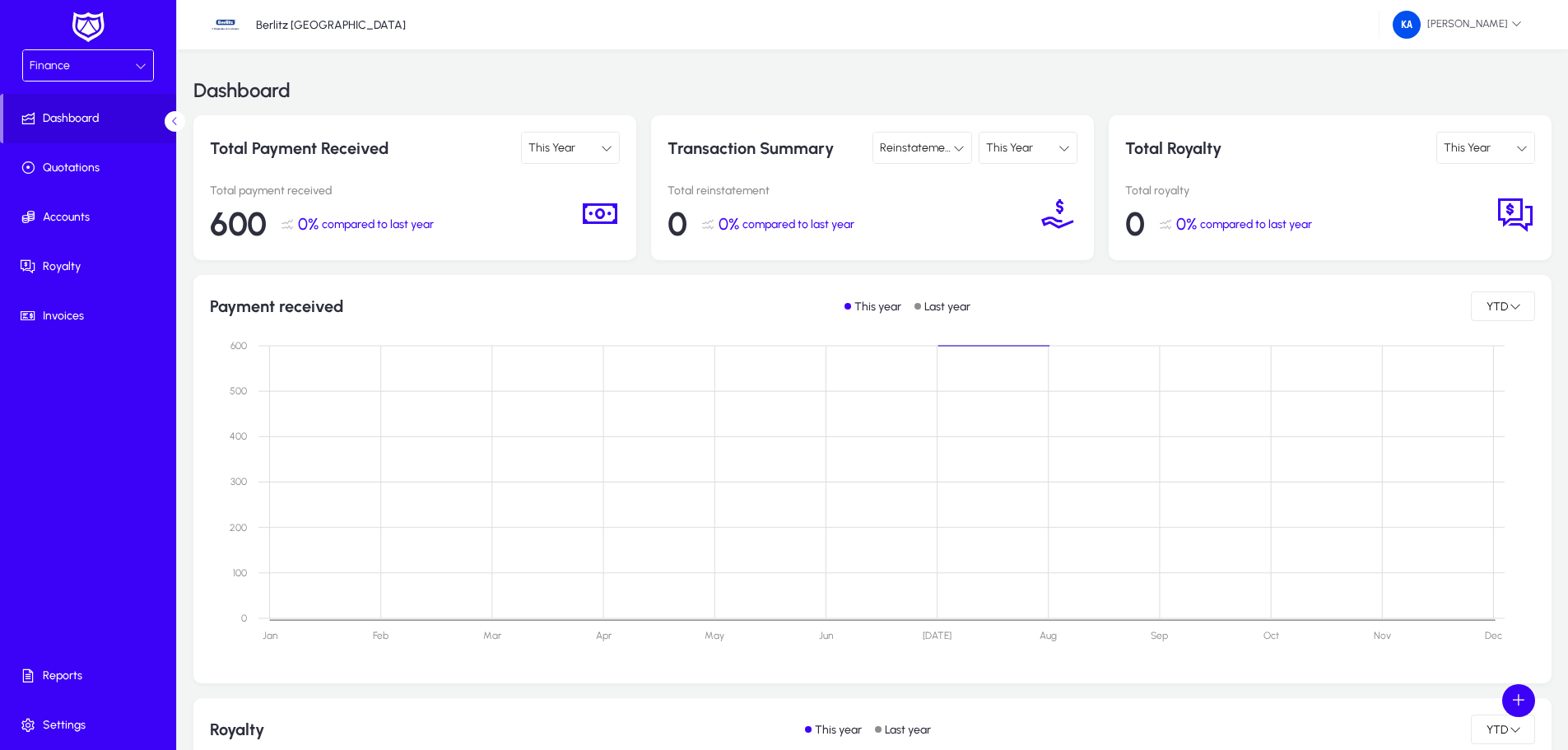
click at [141, 68] on icon at bounding box center [141, 66] width 12 height 12
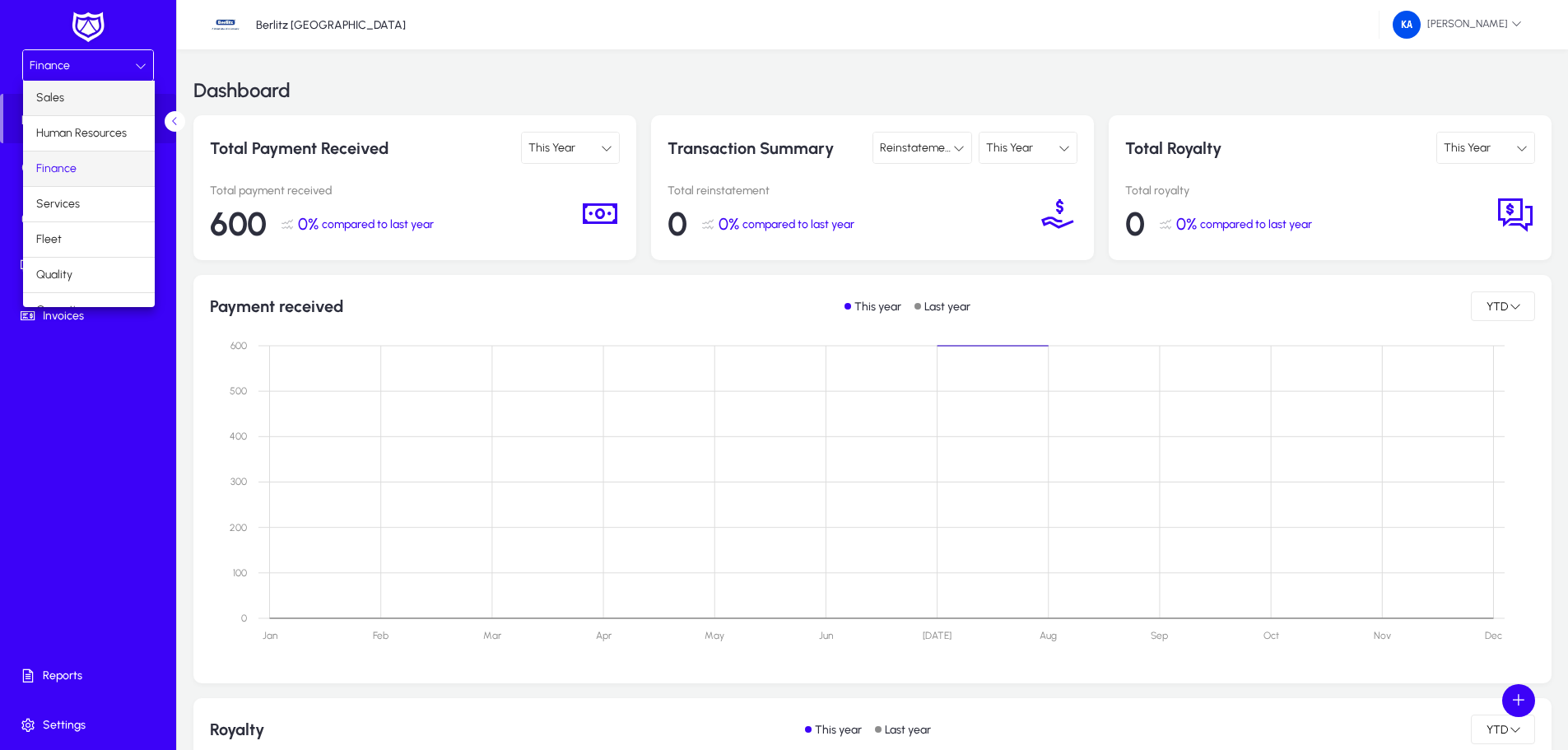
click at [100, 101] on mat-option "Sales" at bounding box center [89, 98] width 132 height 35
